Goal: Find specific page/section: Find specific page/section

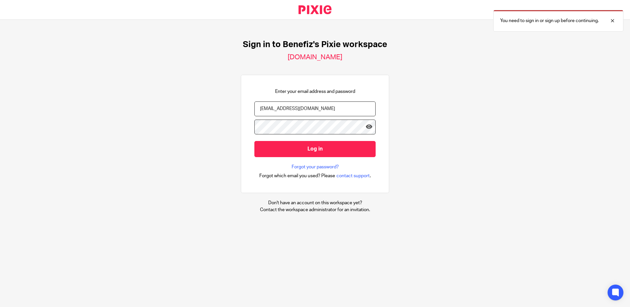
click at [294, 145] on input "Log in" at bounding box center [314, 149] width 121 height 16
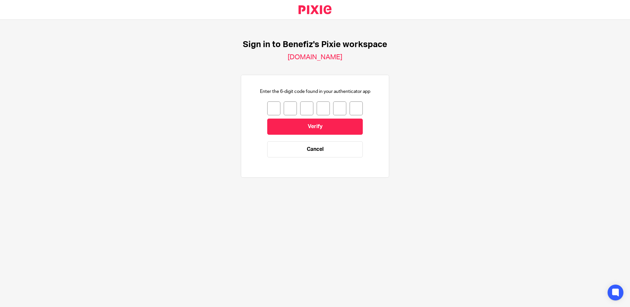
click at [274, 106] on input "number" at bounding box center [273, 108] width 13 height 14
type input "3"
type input "6"
type input "1"
type input "4"
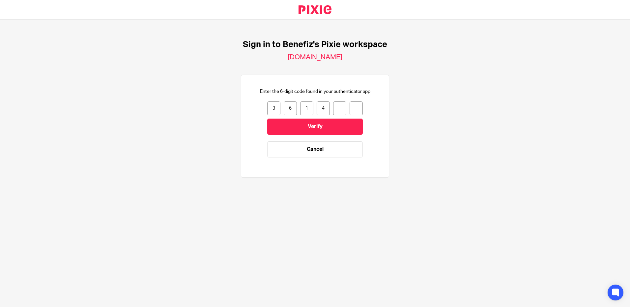
type input "5"
type input "4"
drag, startPoint x: 356, startPoint y: 110, endPoint x: 305, endPoint y: 104, distance: 51.8
click at [305, 104] on div "3 6 1 4 5 4" at bounding box center [315, 108] width 96 height 14
type input "1"
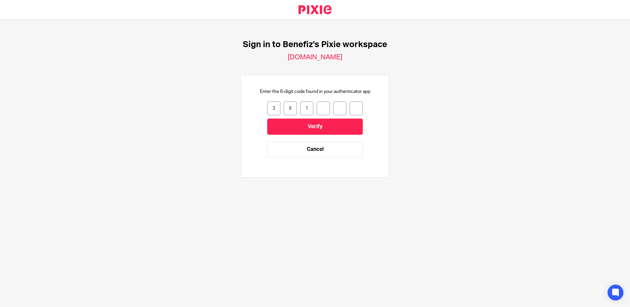
type input "4"
type input "0"
click at [267, 119] on input "Verify" at bounding box center [315, 127] width 96 height 16
click at [272, 110] on input "number" at bounding box center [273, 108] width 13 height 14
type input "3"
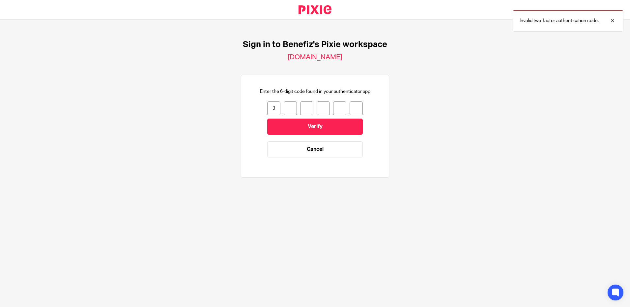
type input "6"
type input "1"
type input "5"
type input "4"
type input "0"
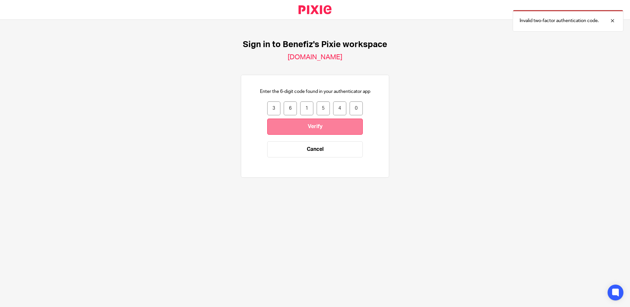
click at [291, 124] on input "Verify" at bounding box center [315, 127] width 96 height 16
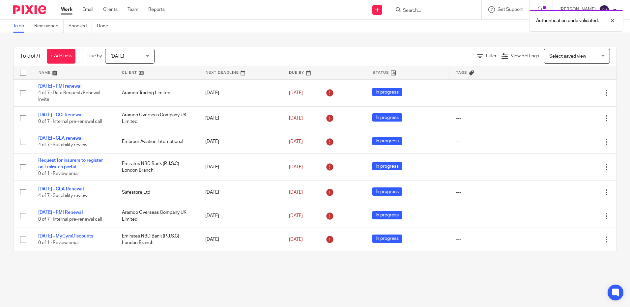
click at [418, 8] on div "Authentication code validated." at bounding box center [469, 19] width 308 height 25
click at [434, 7] on div "Authentication code validated." at bounding box center [469, 19] width 308 height 25
click at [426, 8] on div "Authentication code validated." at bounding box center [469, 19] width 308 height 25
drag, startPoint x: 426, startPoint y: 8, endPoint x: 613, endPoint y: 19, distance: 187.2
click at [433, 11] on div "Authentication code validated." at bounding box center [469, 19] width 308 height 25
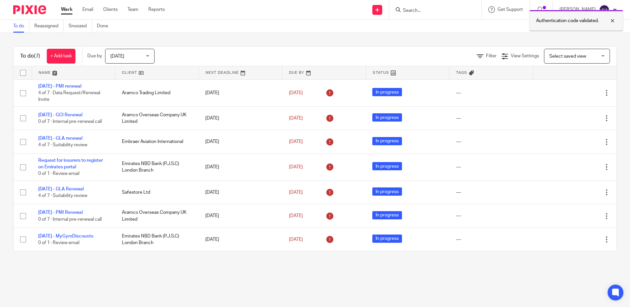
drag, startPoint x: 614, startPoint y: 17, endPoint x: 589, endPoint y: 23, distance: 26.2
click at [613, 18] on div at bounding box center [608, 21] width 18 height 8
click at [419, 10] on input "Search" at bounding box center [431, 11] width 59 height 6
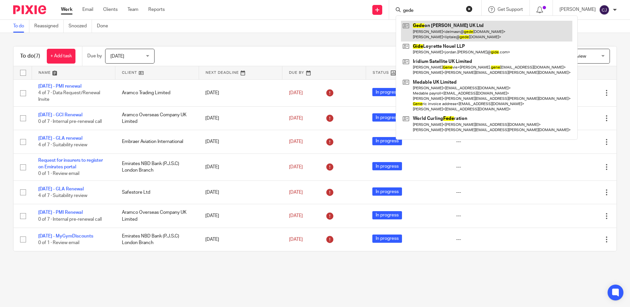
type input "gede"
click at [437, 26] on link at bounding box center [486, 31] width 171 height 20
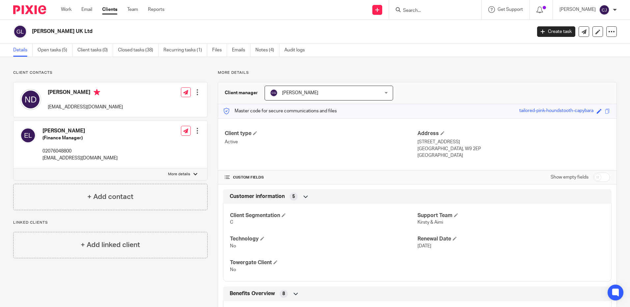
click at [437, 19] on div "Work Email Clients Team Reports Work Email Clients Team Reports Settings Send n…" at bounding box center [315, 10] width 630 height 20
click at [436, 12] on input "Search" at bounding box center [431, 11] width 59 height 6
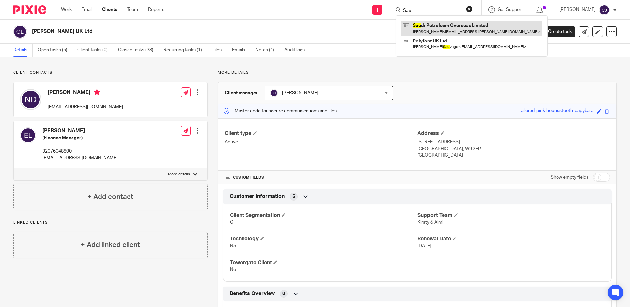
type input "Sau"
click at [436, 26] on link at bounding box center [471, 28] width 141 height 15
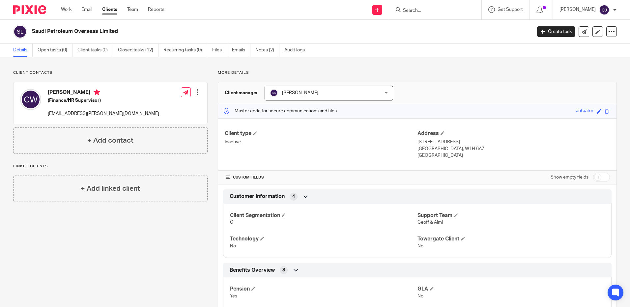
click at [447, 11] on input "Search" at bounding box center [431, 11] width 59 height 6
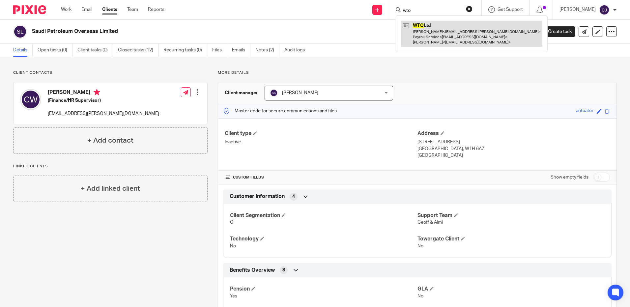
type input "wto"
click at [442, 30] on link at bounding box center [471, 34] width 141 height 26
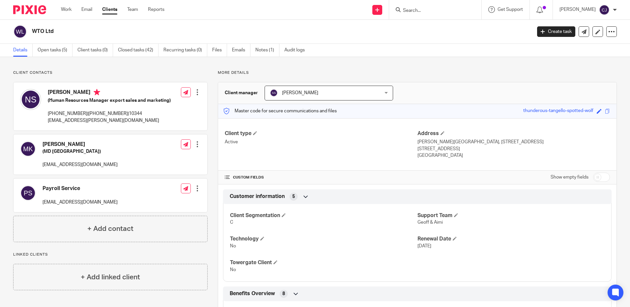
click at [416, 13] on input "Search" at bounding box center [431, 11] width 59 height 6
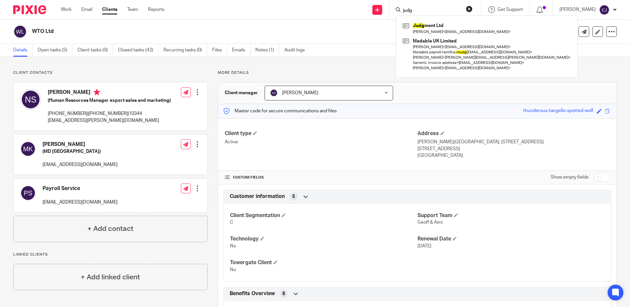
type input "judg"
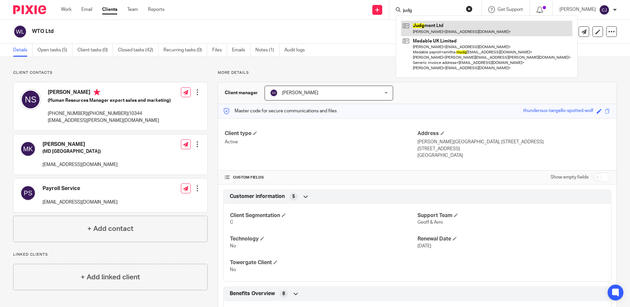
click at [428, 23] on link at bounding box center [486, 28] width 171 height 15
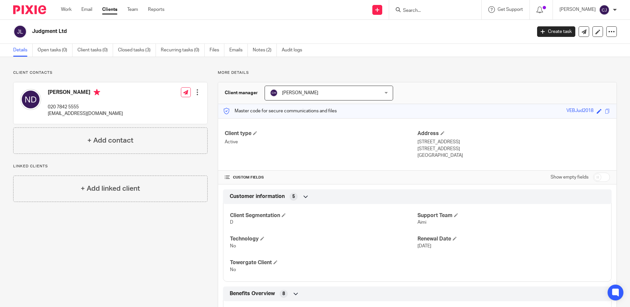
click at [419, 7] on form at bounding box center [437, 10] width 70 height 8
click at [419, 11] on input "Search" at bounding box center [431, 11] width 59 height 6
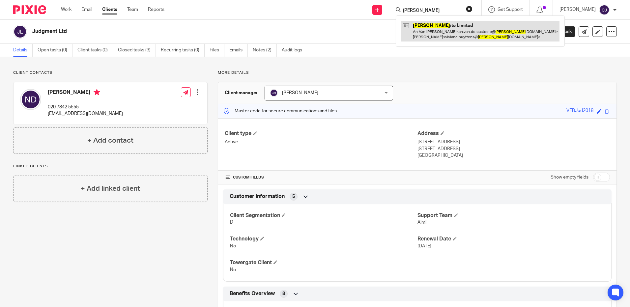
type input "samson"
click at [443, 32] on link at bounding box center [480, 31] width 158 height 20
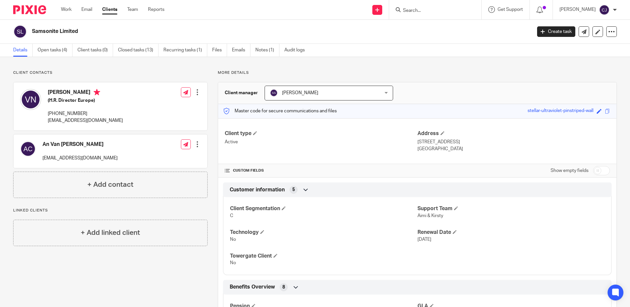
click at [417, 11] on input "Search" at bounding box center [431, 11] width 59 height 6
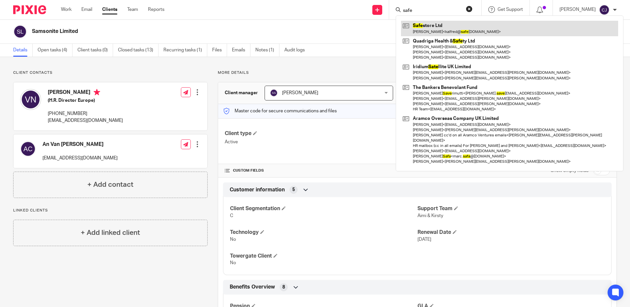
type input "safe"
click at [436, 27] on link at bounding box center [509, 28] width 217 height 15
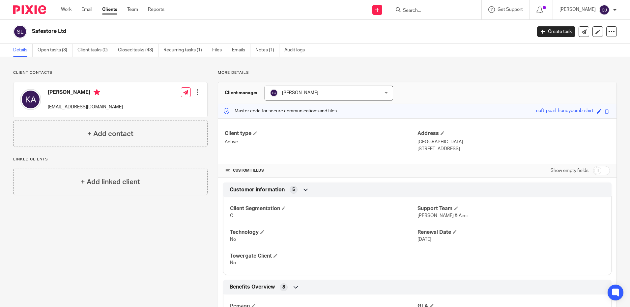
click at [427, 12] on input "Search" at bounding box center [431, 11] width 59 height 6
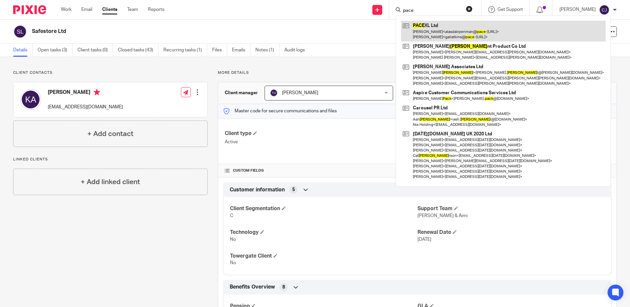
type input "pace"
click at [427, 23] on link at bounding box center [503, 31] width 205 height 20
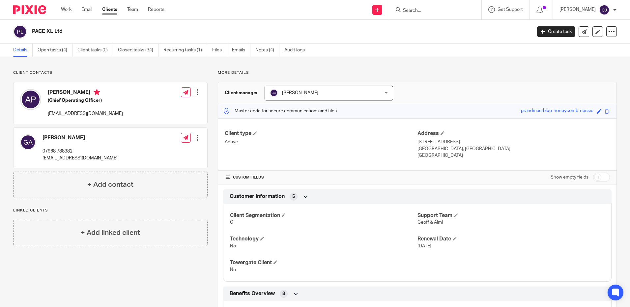
click at [440, 9] on input "Search" at bounding box center [431, 11] width 59 height 6
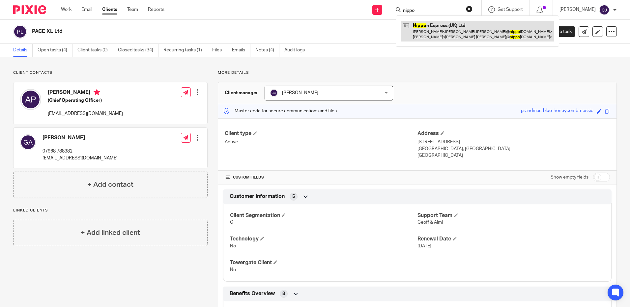
type input "nippo"
click at [436, 33] on link at bounding box center [477, 31] width 153 height 20
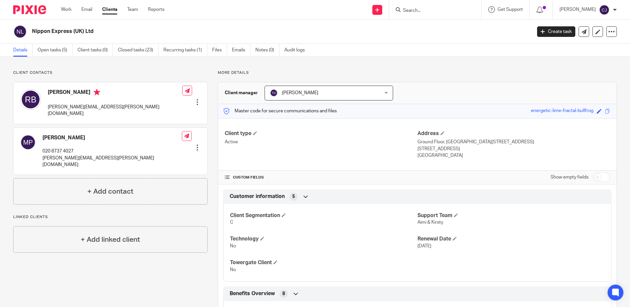
click at [417, 15] on div at bounding box center [435, 9] width 92 height 19
click at [438, 12] on input "Search" at bounding box center [431, 11] width 59 height 6
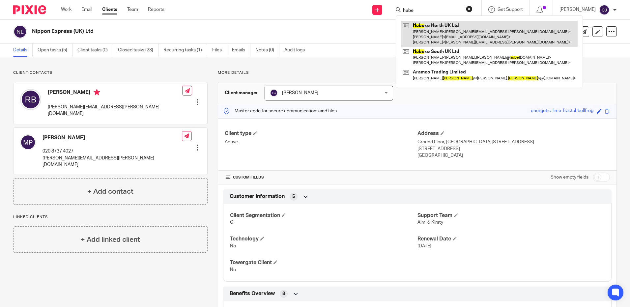
type input "hube"
click at [439, 38] on link at bounding box center [489, 34] width 177 height 26
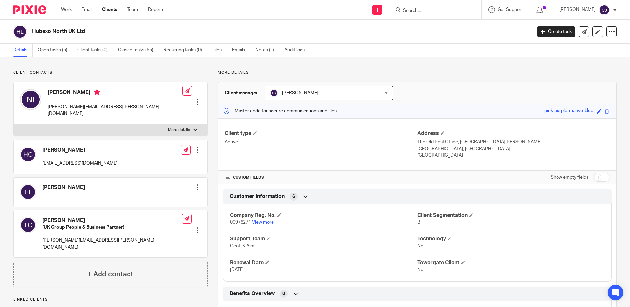
click at [416, 15] on div at bounding box center [435, 9] width 92 height 19
click at [422, 10] on input "Search" at bounding box center [431, 11] width 59 height 6
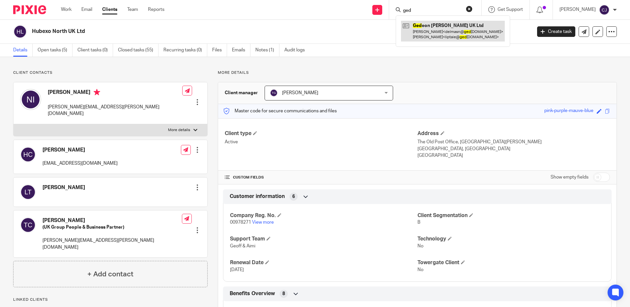
type input "ged"
drag, startPoint x: 432, startPoint y: 36, endPoint x: 414, endPoint y: 35, distance: 18.5
click at [432, 36] on link at bounding box center [453, 31] width 104 height 20
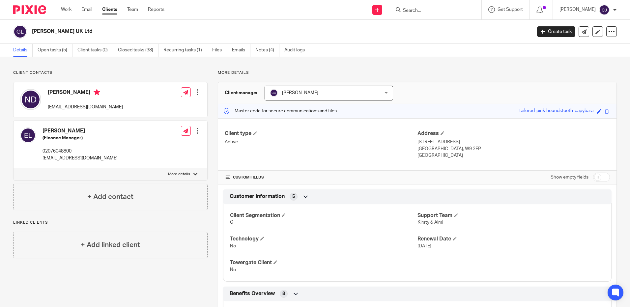
click at [423, 3] on div at bounding box center [435, 9] width 92 height 19
click at [422, 10] on input "Search" at bounding box center [431, 11] width 59 height 6
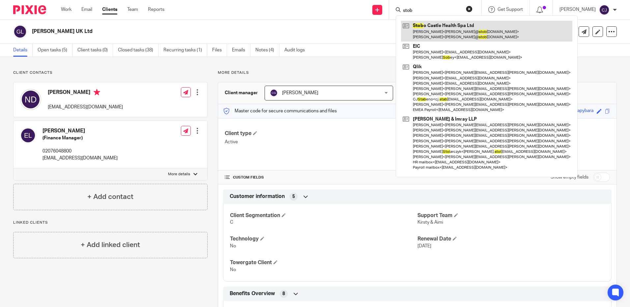
type input "stob"
click at [441, 30] on link at bounding box center [486, 31] width 171 height 20
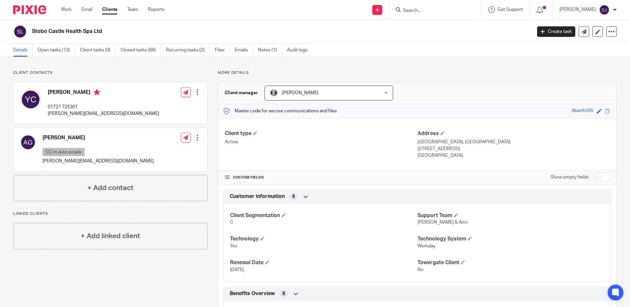
click at [439, 10] on input "Search" at bounding box center [431, 11] width 59 height 6
click at [326, 200] on div "Customer information 6" at bounding box center [417, 196] width 379 height 11
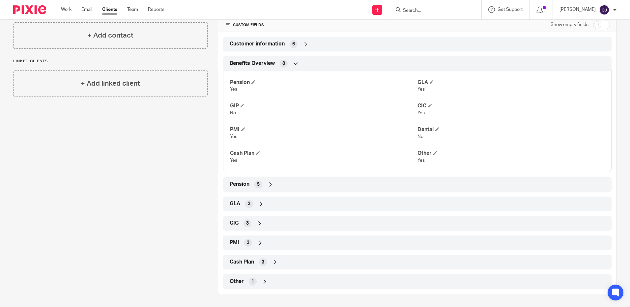
scroll to position [153, 0]
click at [237, 285] on div "Other 1" at bounding box center [417, 281] width 379 height 11
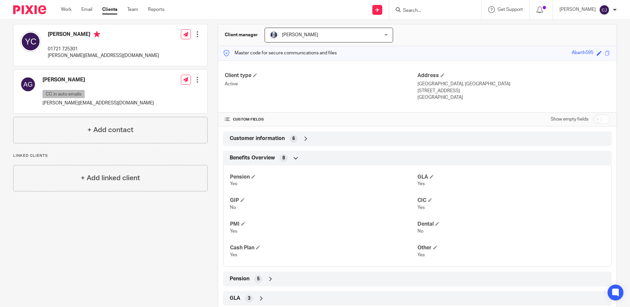
scroll to position [0, 0]
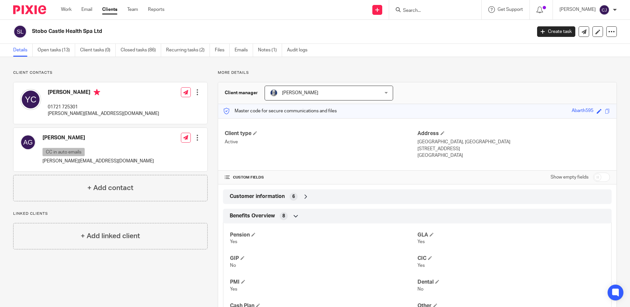
click at [422, 10] on input "Search" at bounding box center [431, 11] width 59 height 6
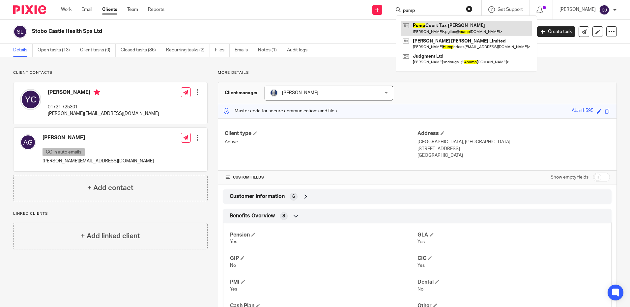
type input "pump"
click at [455, 22] on link at bounding box center [466, 28] width 131 height 15
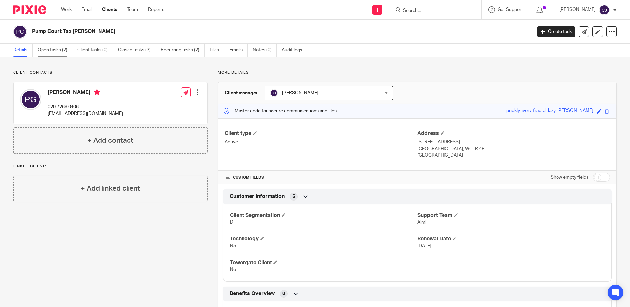
click at [59, 52] on link "Open tasks (2)" at bounding box center [55, 50] width 35 height 13
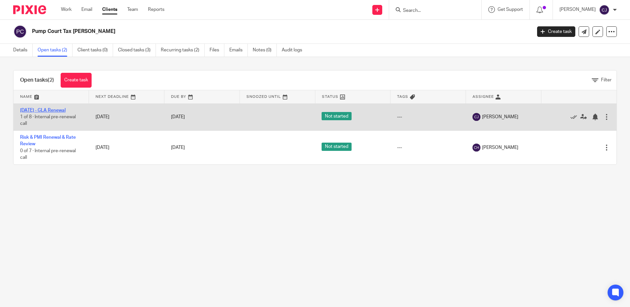
click at [48, 109] on link "[DATE] - GLA Renewal" at bounding box center [42, 110] width 45 height 5
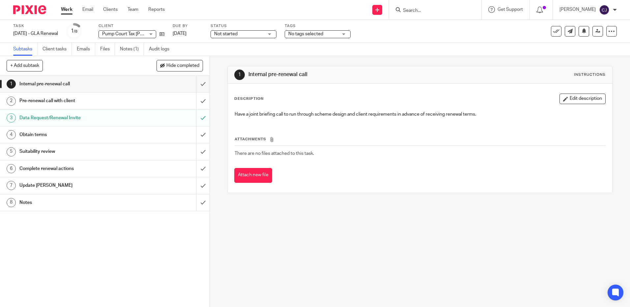
click at [62, 119] on h1 "Data Request/Renewal Invite" at bounding box center [75, 118] width 113 height 10
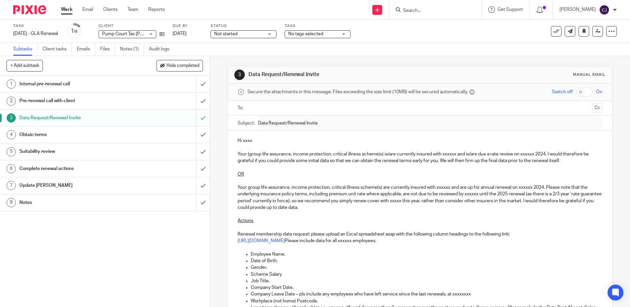
click at [118, 46] on ul "Subtasks Client tasks Emails Files Notes (1) Audit logs" at bounding box center [96, 49] width 166 height 13
click at [121, 47] on link "Notes (1)" at bounding box center [132, 49] width 24 height 13
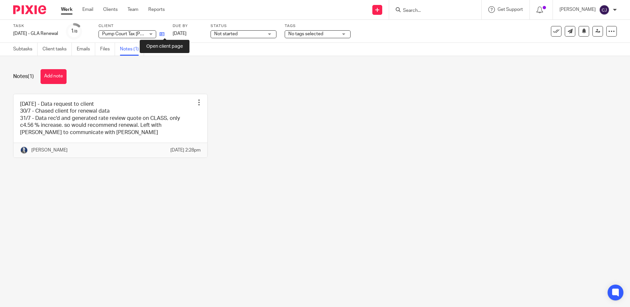
click at [164, 32] on icon at bounding box center [161, 34] width 5 height 5
click at [164, 35] on icon at bounding box center [161, 34] width 5 height 5
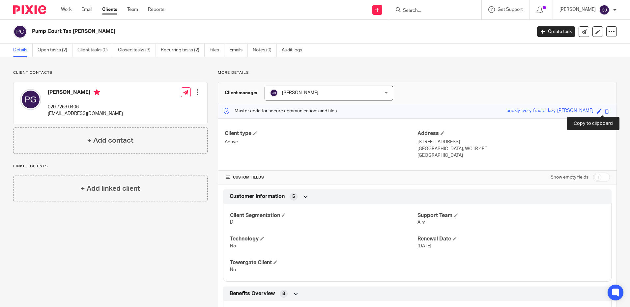
click at [605, 112] on span at bounding box center [607, 111] width 5 height 5
click at [49, 52] on link "Open tasks (2)" at bounding box center [55, 50] width 35 height 13
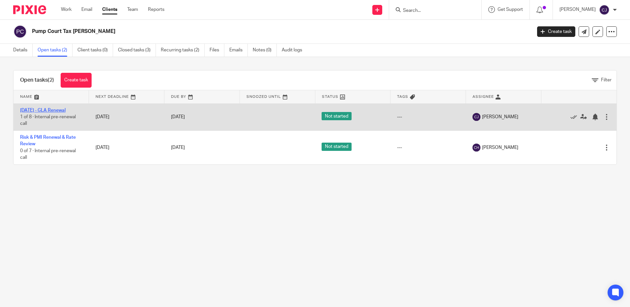
click at [60, 109] on link "[DATE] - GLA Renewal" at bounding box center [42, 110] width 45 height 5
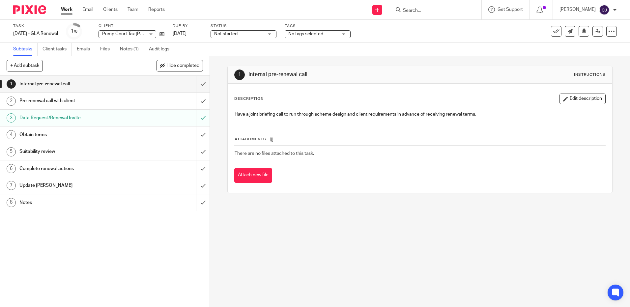
click at [73, 49] on ul "Subtasks Client tasks Emails Files Notes (1) Audit logs" at bounding box center [96, 49] width 166 height 13
click at [88, 50] on link "Emails" at bounding box center [86, 49] width 18 height 13
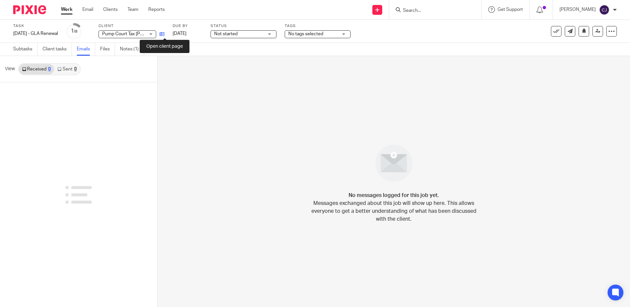
click at [164, 35] on icon at bounding box center [161, 34] width 5 height 5
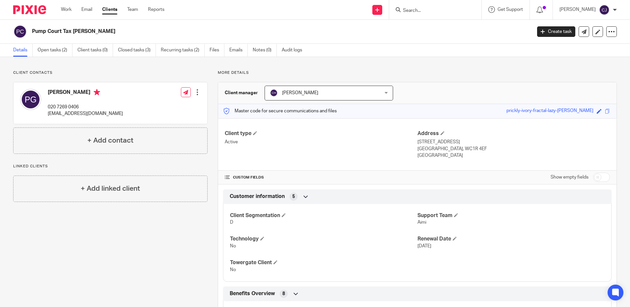
drag, startPoint x: 56, startPoint y: 52, endPoint x: 57, endPoint y: 57, distance: 5.5
click at [56, 52] on link "Open tasks (2)" at bounding box center [55, 50] width 35 height 13
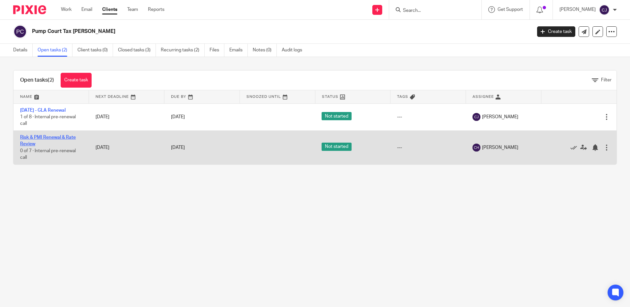
click at [50, 137] on link "Risk & PMI Renewal & Rate Review" at bounding box center [48, 140] width 56 height 11
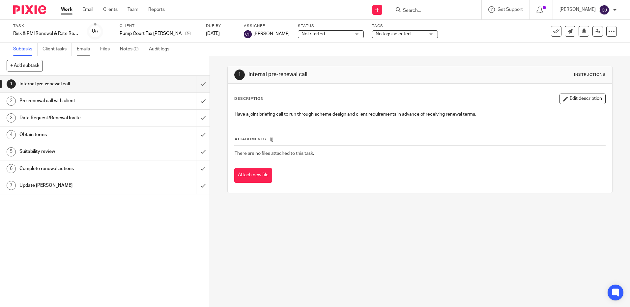
click at [80, 49] on link "Emails" at bounding box center [86, 49] width 18 height 13
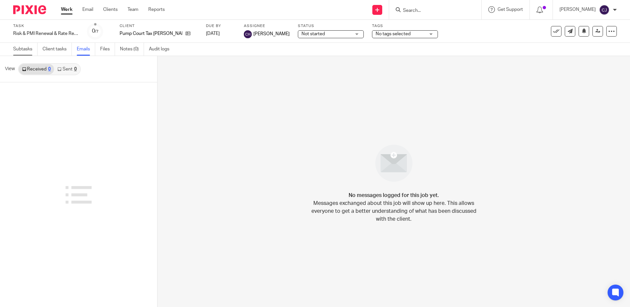
click at [25, 49] on link "Subtasks" at bounding box center [25, 49] width 24 height 13
